Goal: Check status: Check status

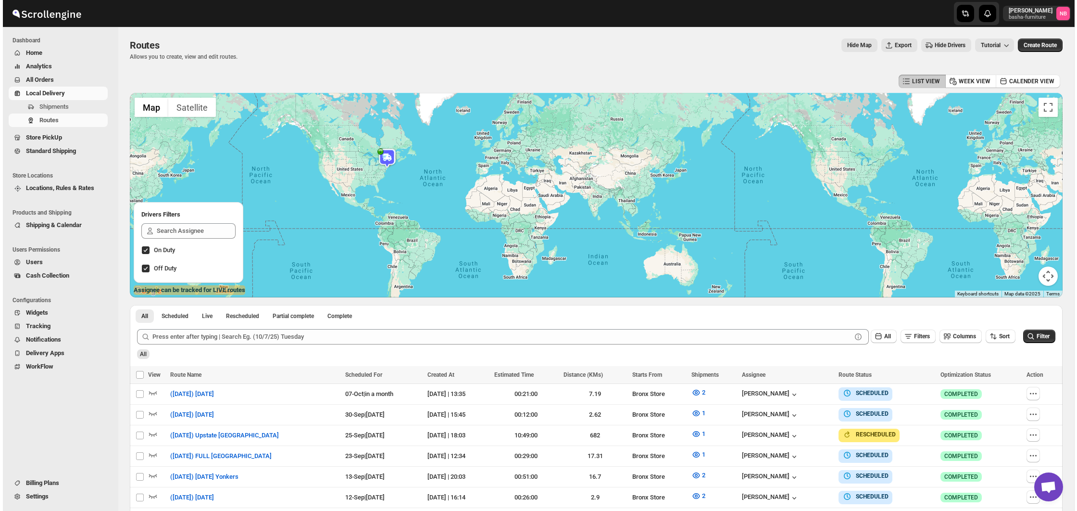
scroll to position [144, 0]
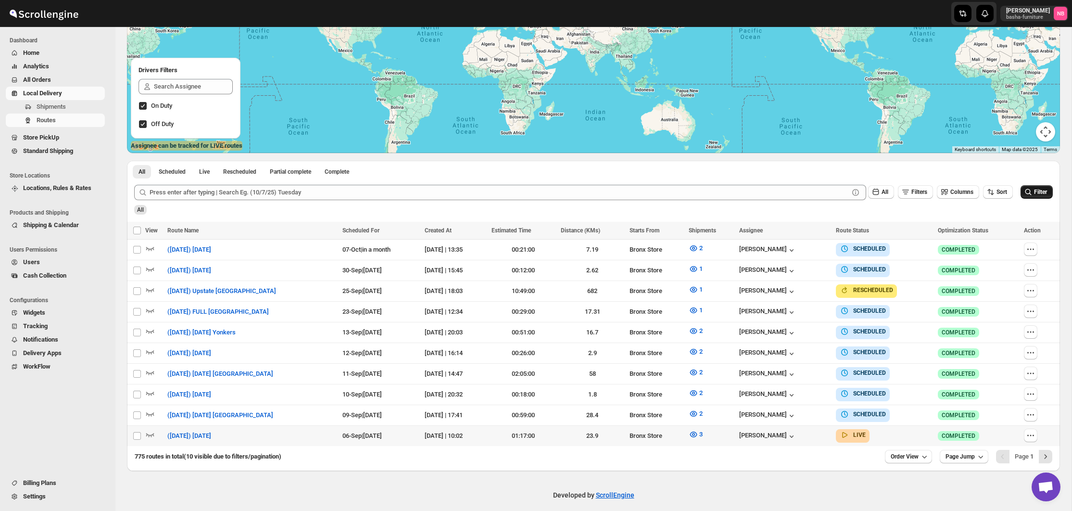
click at [1029, 190] on icon "submit" at bounding box center [1029, 192] width 10 height 10
click at [692, 431] on icon "button" at bounding box center [693, 434] width 7 height 6
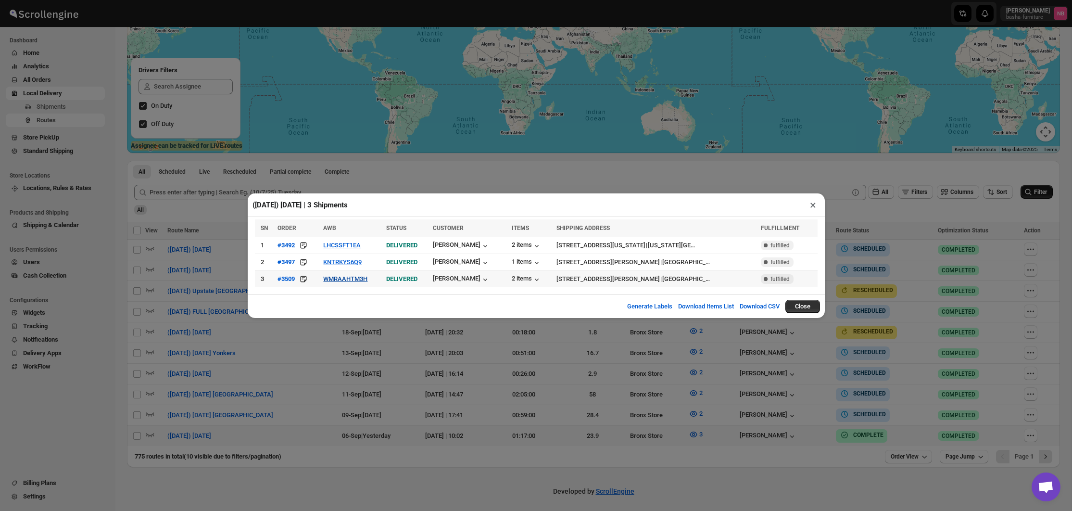
click at [351, 278] on button "WMRAAHTM3H" at bounding box center [345, 278] width 44 height 7
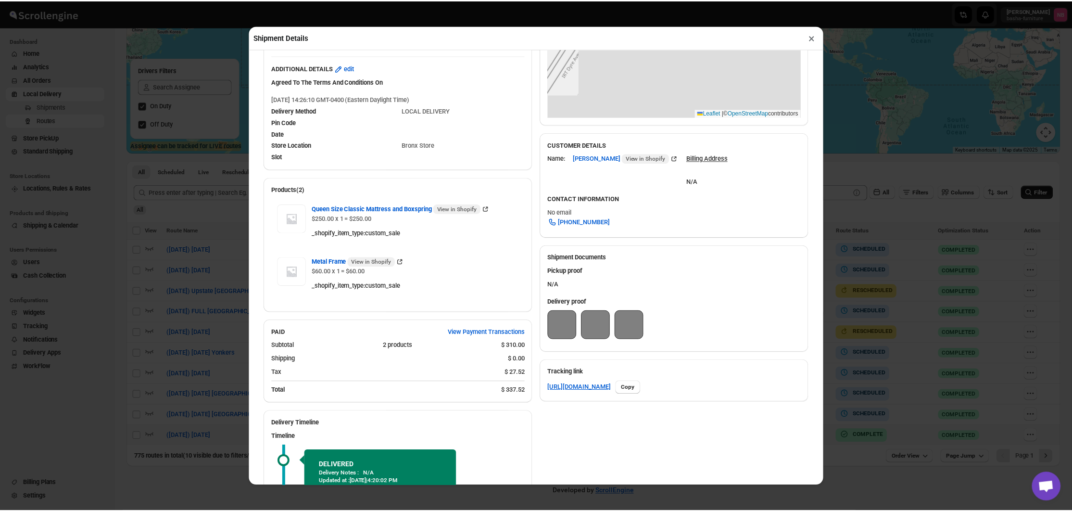
scroll to position [217, 0]
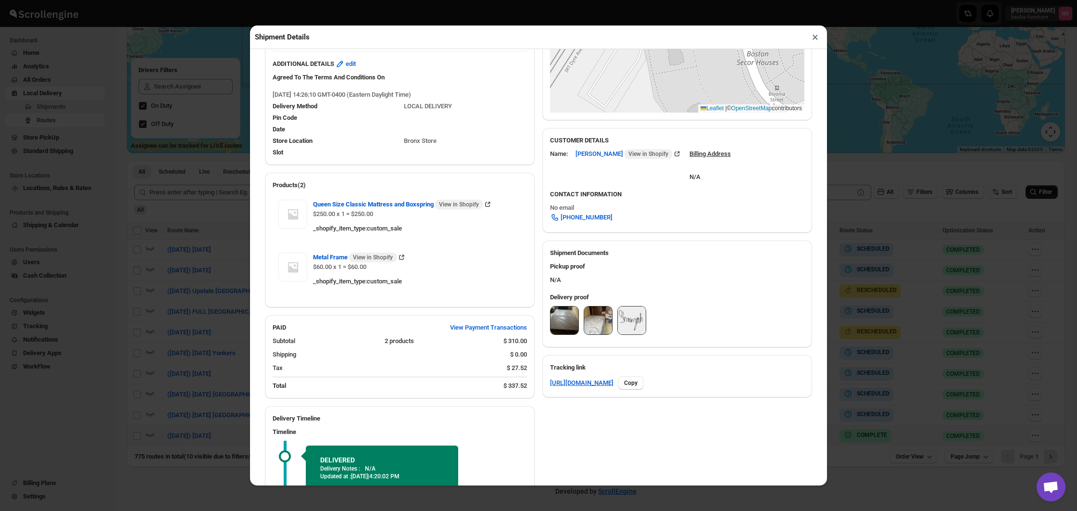
click at [613, 316] on div at bounding box center [677, 323] width 254 height 34
click at [605, 317] on img at bounding box center [598, 320] width 28 height 28
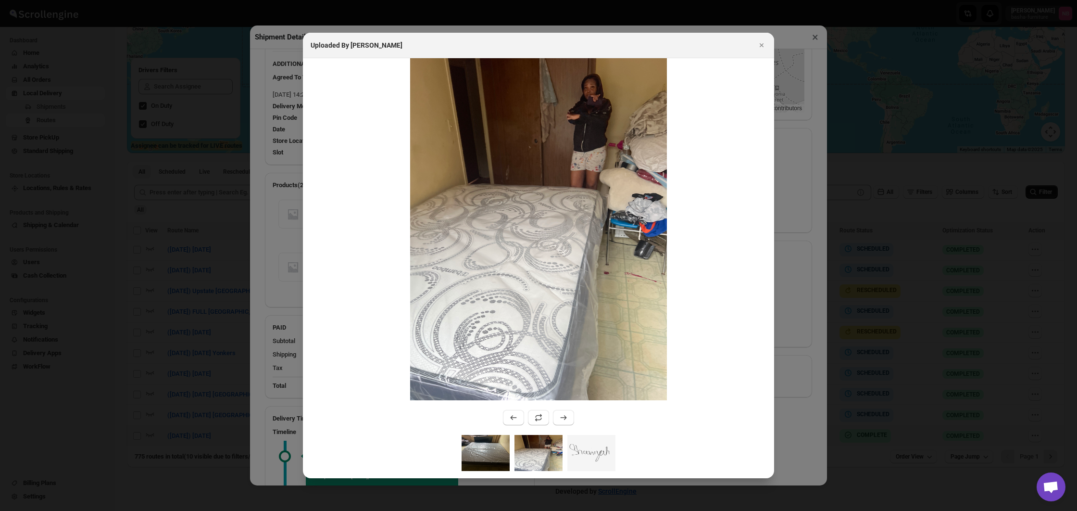
click at [473, 454] on img ":rkf8:" at bounding box center [486, 453] width 48 height 36
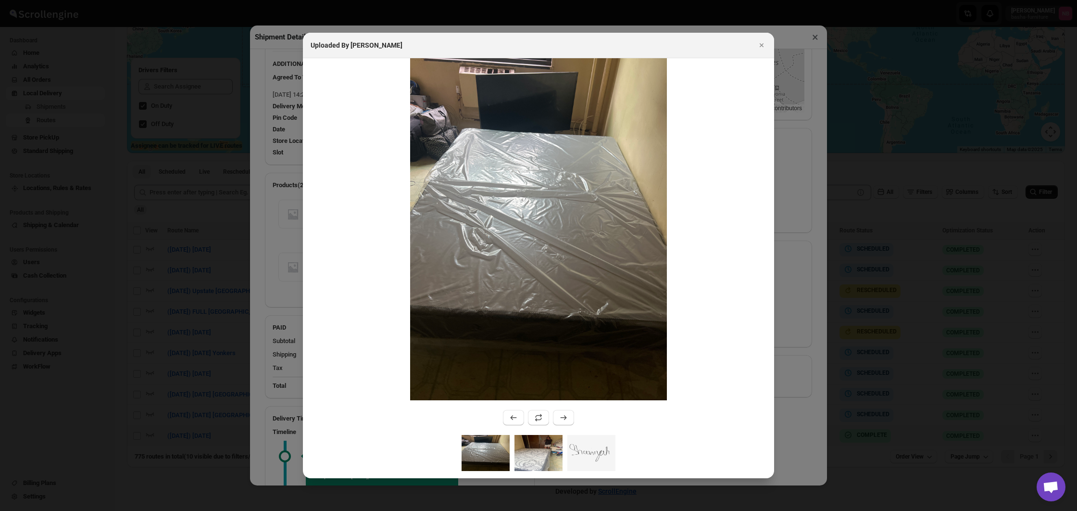
click at [530, 450] on img ":rkf8:" at bounding box center [539, 453] width 48 height 36
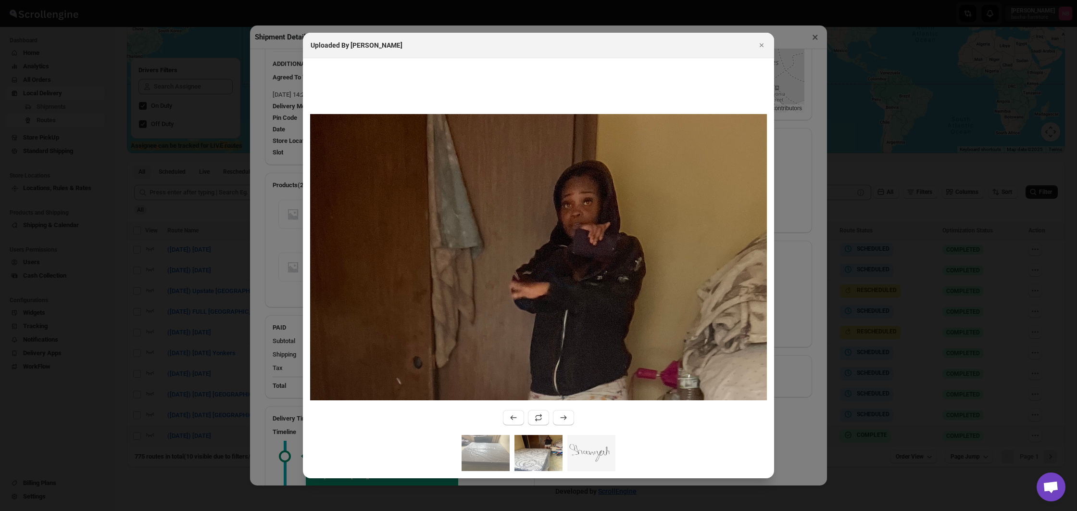
drag, startPoint x: 607, startPoint y: 180, endPoint x: 621, endPoint y: 315, distance: 135.0
click at [764, 41] on icon "Close" at bounding box center [762, 45] width 10 height 10
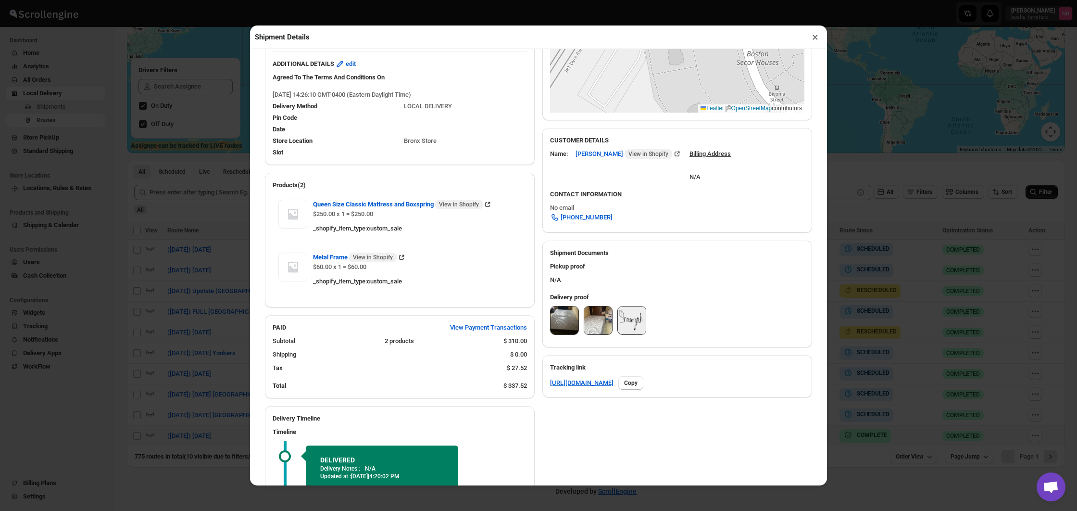
click at [811, 38] on button "×" at bounding box center [816, 36] width 14 height 13
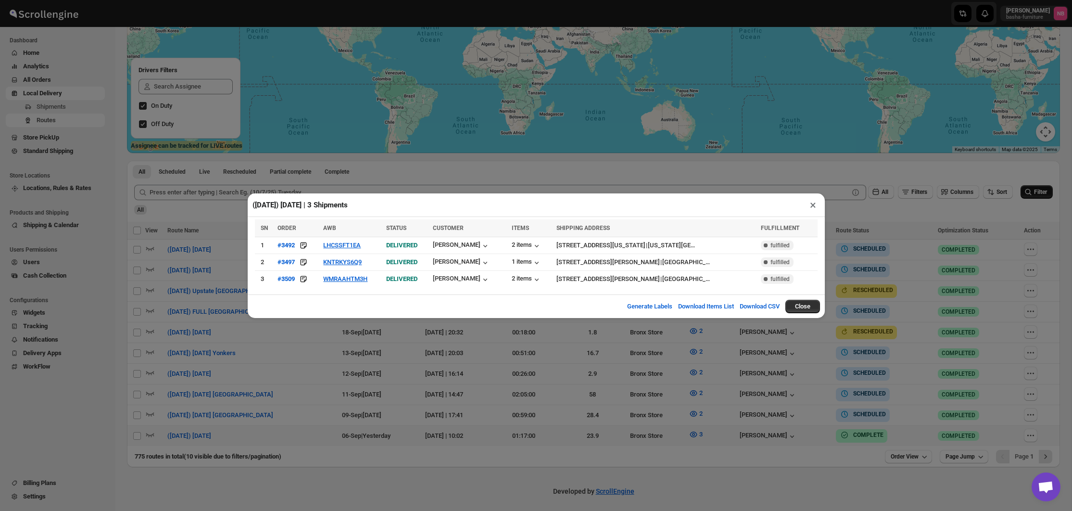
click at [538, 403] on div "([DATE]) [DATE] | 3 Shipments × SN ORDER AWB STATUS CUSTOMER ITEMS SHIPPING ADD…" at bounding box center [536, 255] width 1072 height 511
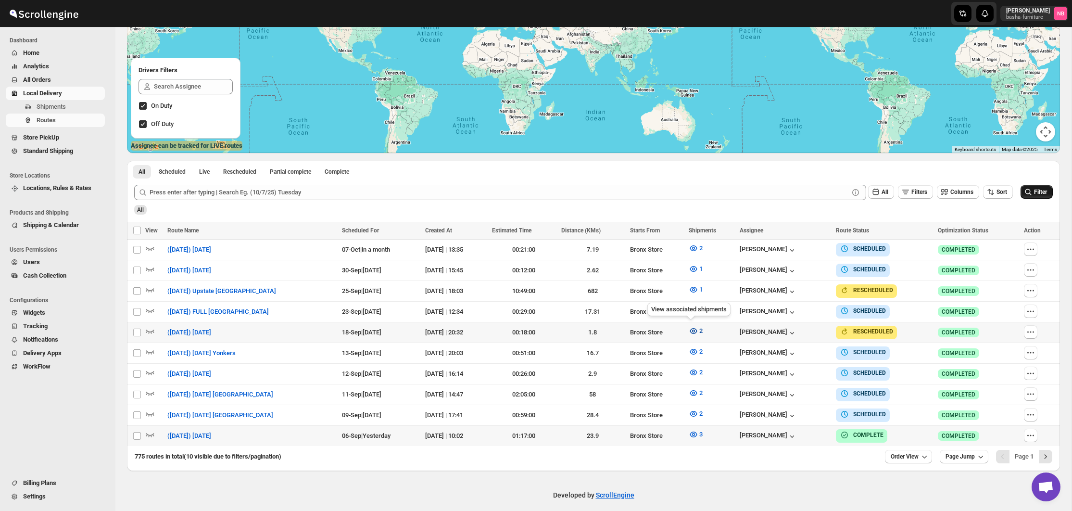
click at [689, 331] on icon "button" at bounding box center [694, 331] width 10 height 10
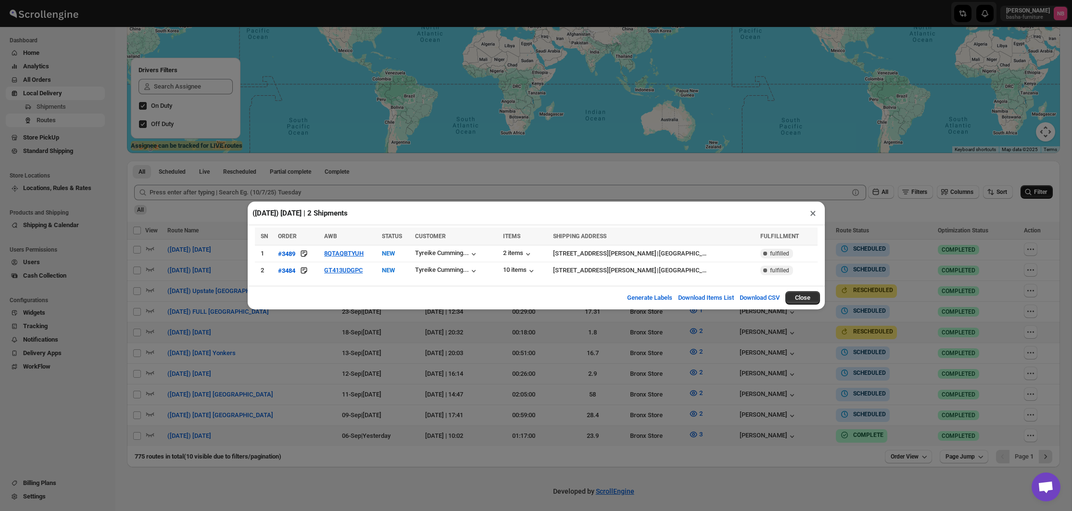
click at [464, 353] on div "([DATE]) [DATE] | 2 Shipments × SN ORDER AWB STATUS CUSTOMER ITEMS SHIPPING ADD…" at bounding box center [536, 255] width 1072 height 511
